Goal: Task Accomplishment & Management: Manage account settings

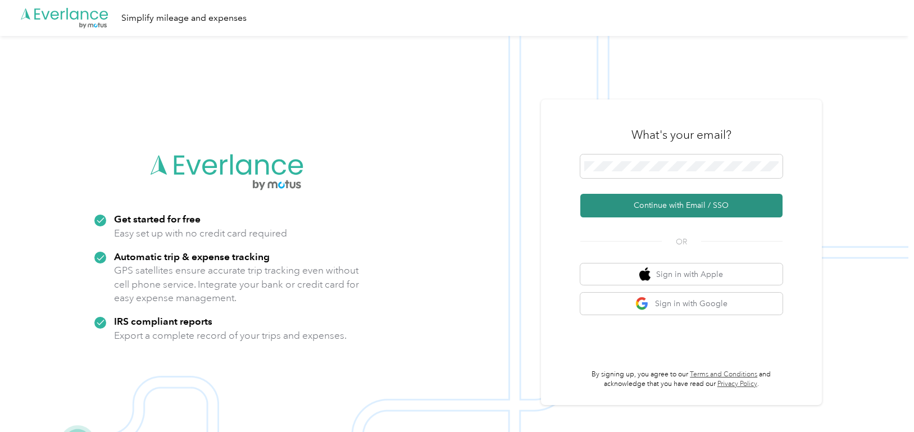
click at [677, 209] on button "Continue with Email / SSO" at bounding box center [681, 206] width 202 height 24
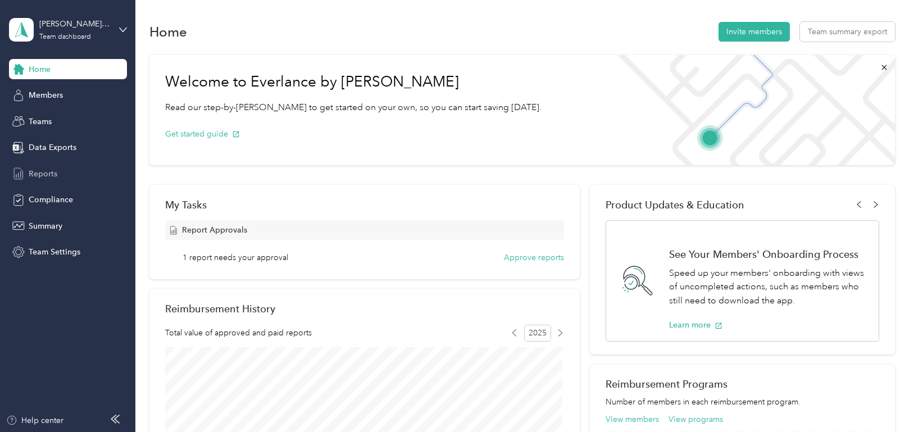
click at [49, 171] on span "Reports" at bounding box center [43, 174] width 29 height 12
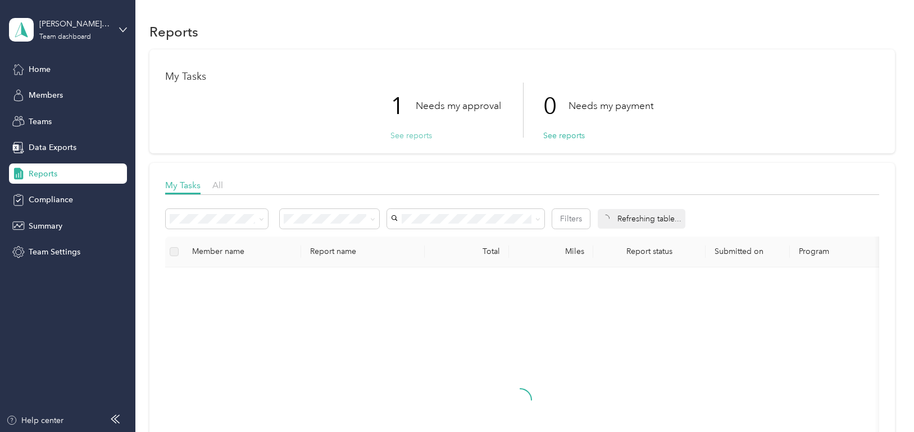
click at [421, 137] on button "See reports" at bounding box center [411, 136] width 42 height 12
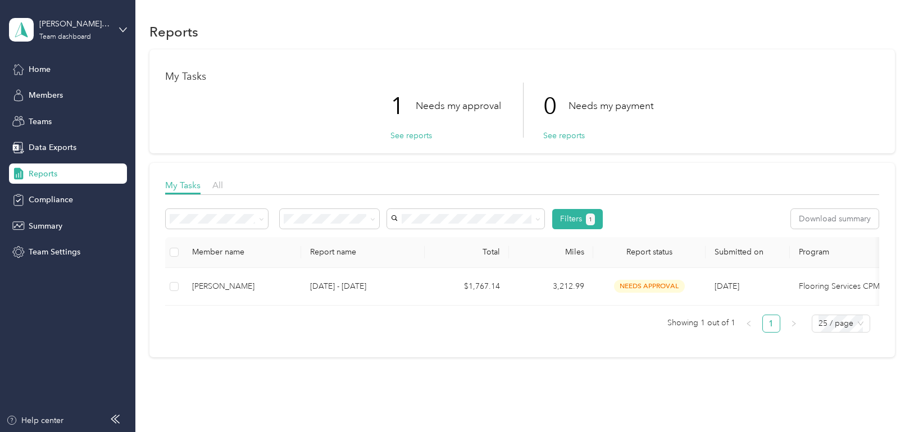
scroll to position [49, 0]
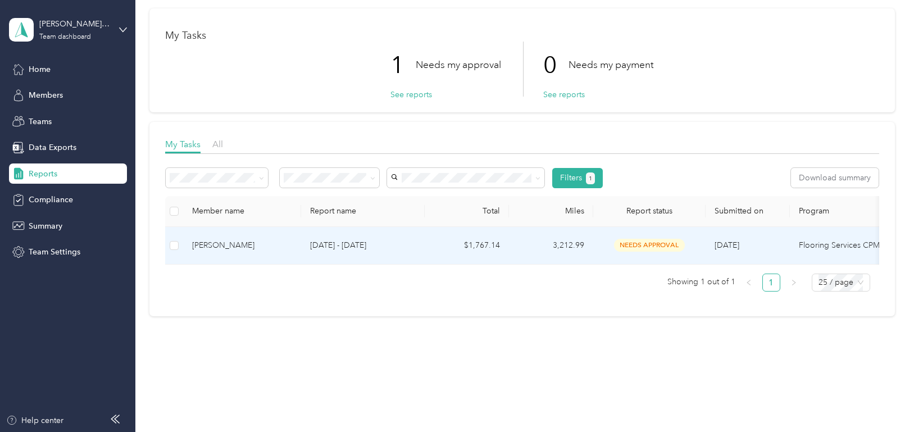
click at [235, 239] on div "[PERSON_NAME]" at bounding box center [242, 245] width 100 height 12
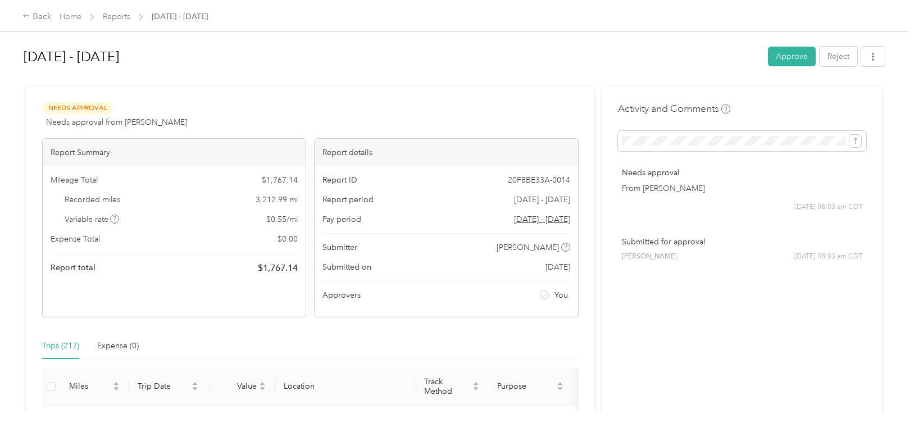
click at [485, 61] on h1 "[DATE] - [DATE]" at bounding box center [392, 56] width 736 height 27
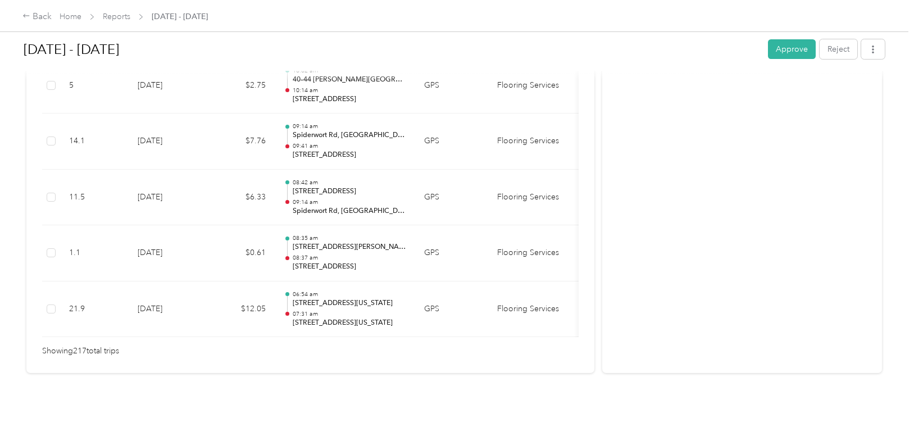
scroll to position [12209, 0]
click at [786, 52] on button "Approve" at bounding box center [792, 49] width 48 height 20
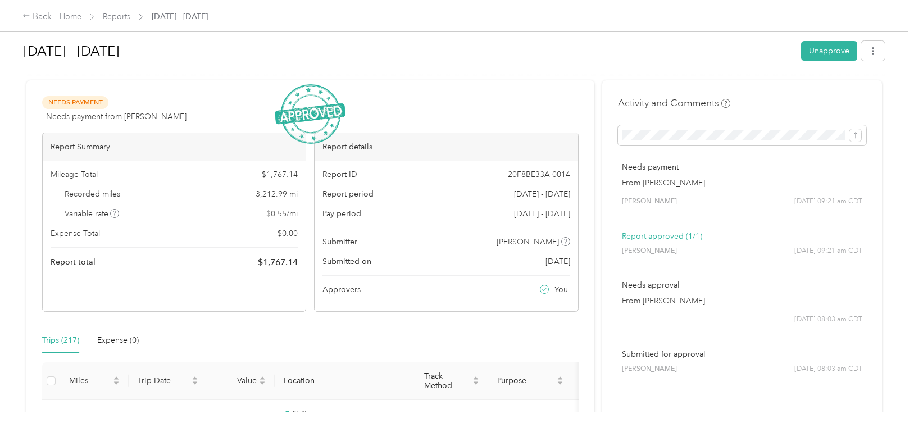
scroll to position [0, 0]
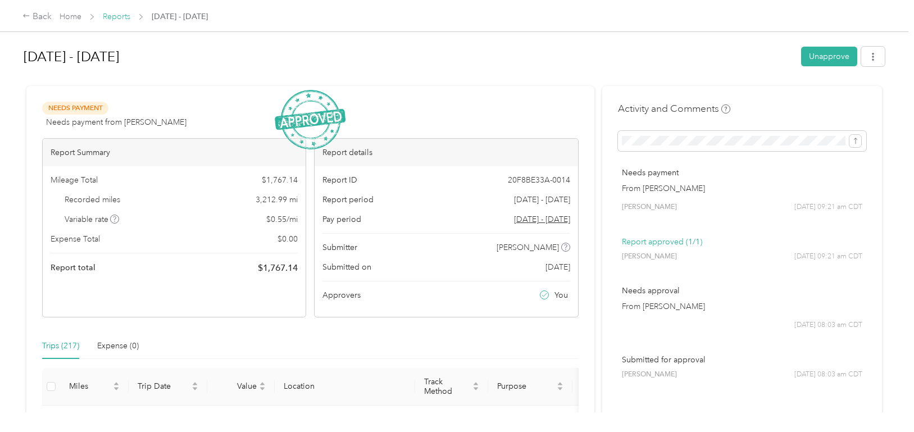
click at [116, 14] on link "Reports" at bounding box center [117, 17] width 28 height 10
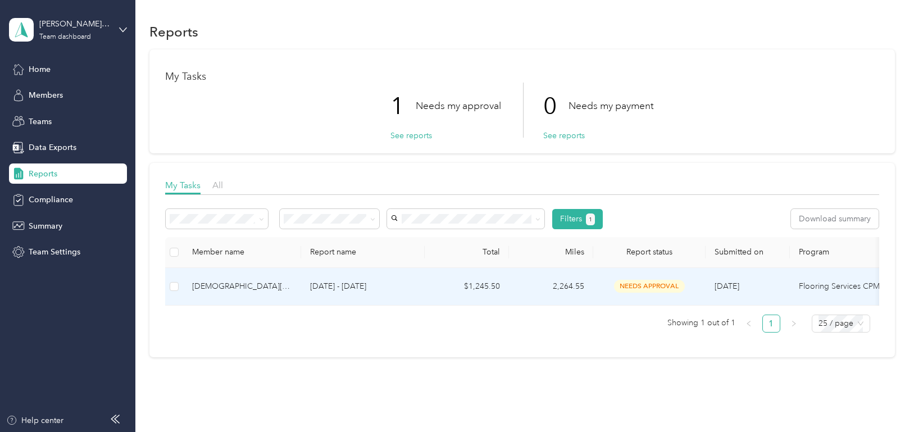
click at [231, 287] on div "[DEMOGRAPHIC_DATA][PERSON_NAME] [PERSON_NAME]" at bounding box center [242, 286] width 100 height 12
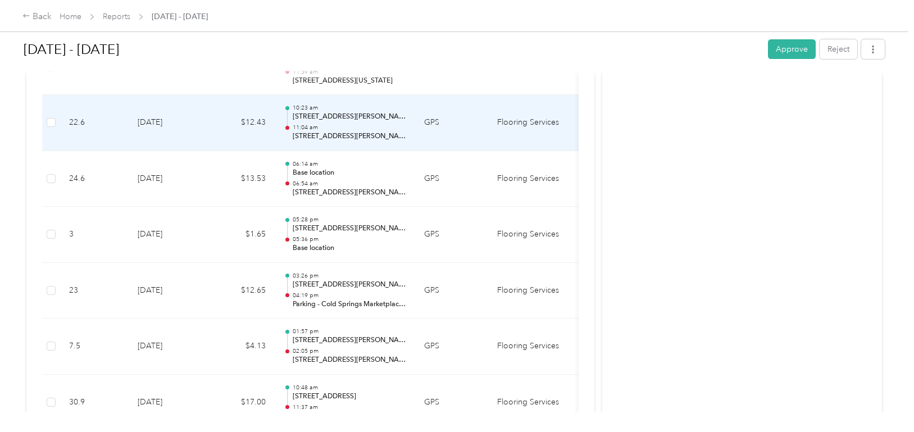
scroll to position [1179, 0]
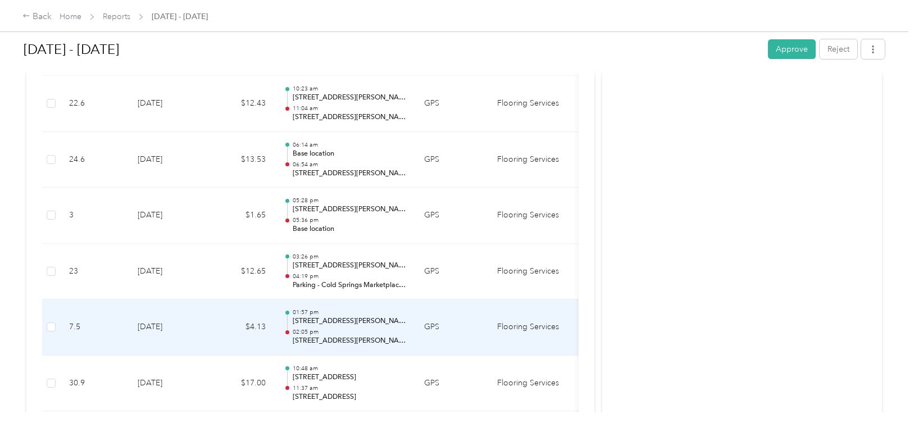
click at [326, 328] on p "02:05 pm" at bounding box center [349, 332] width 113 height 8
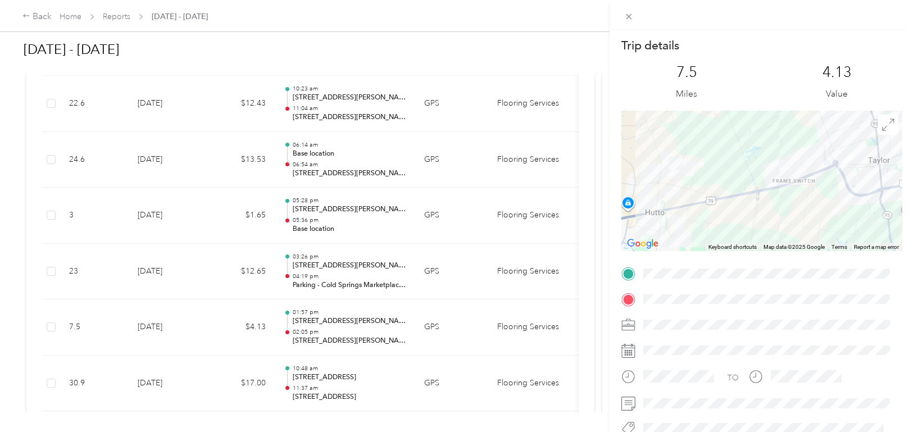
click at [322, 298] on div "Trip details This trip cannot be edited because it is either under review, appr…" at bounding box center [457, 216] width 914 height 432
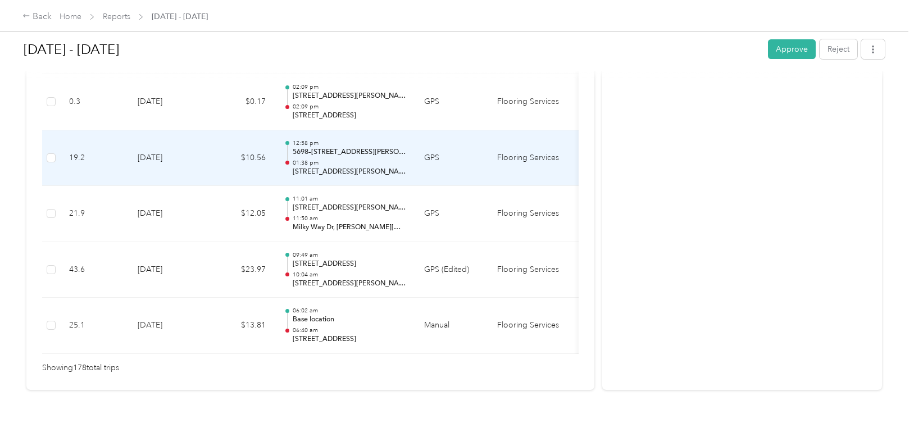
scroll to position [10030, 0]
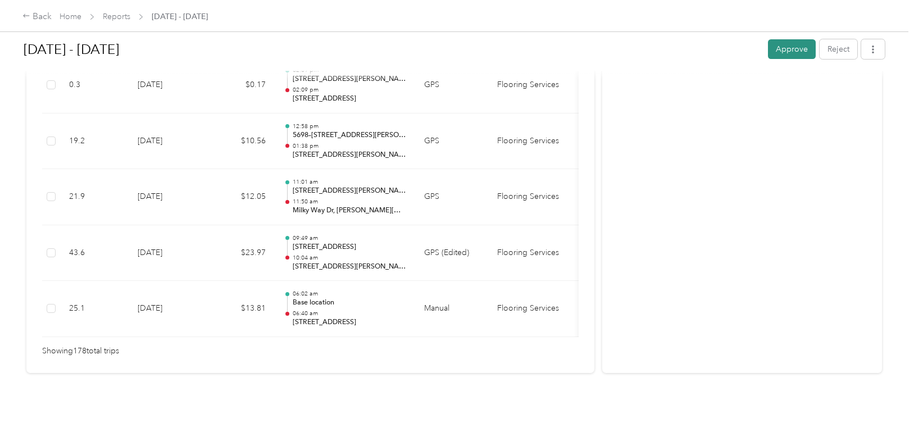
click at [780, 49] on button "Approve" at bounding box center [792, 49] width 48 height 20
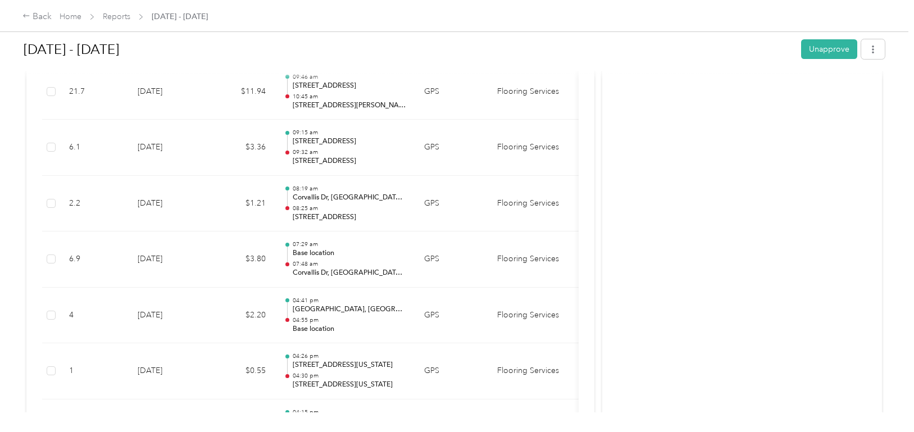
scroll to position [2113, 0]
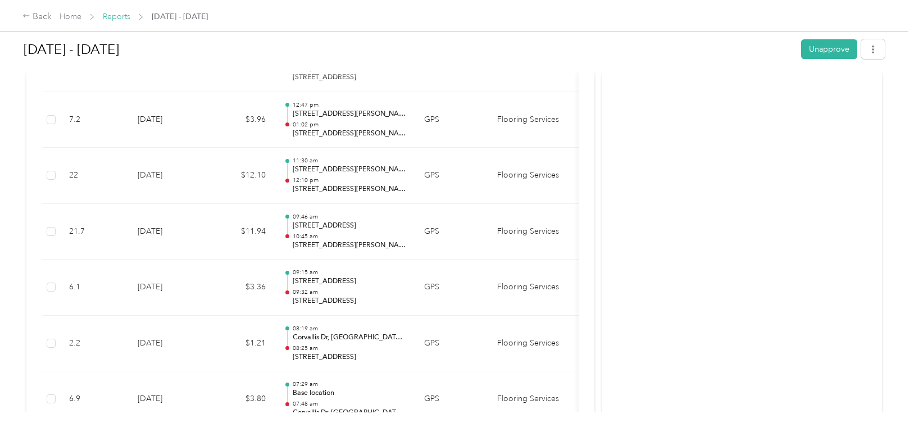
click at [115, 15] on link "Reports" at bounding box center [117, 17] width 28 height 10
